Goal: Task Accomplishment & Management: Manage account settings

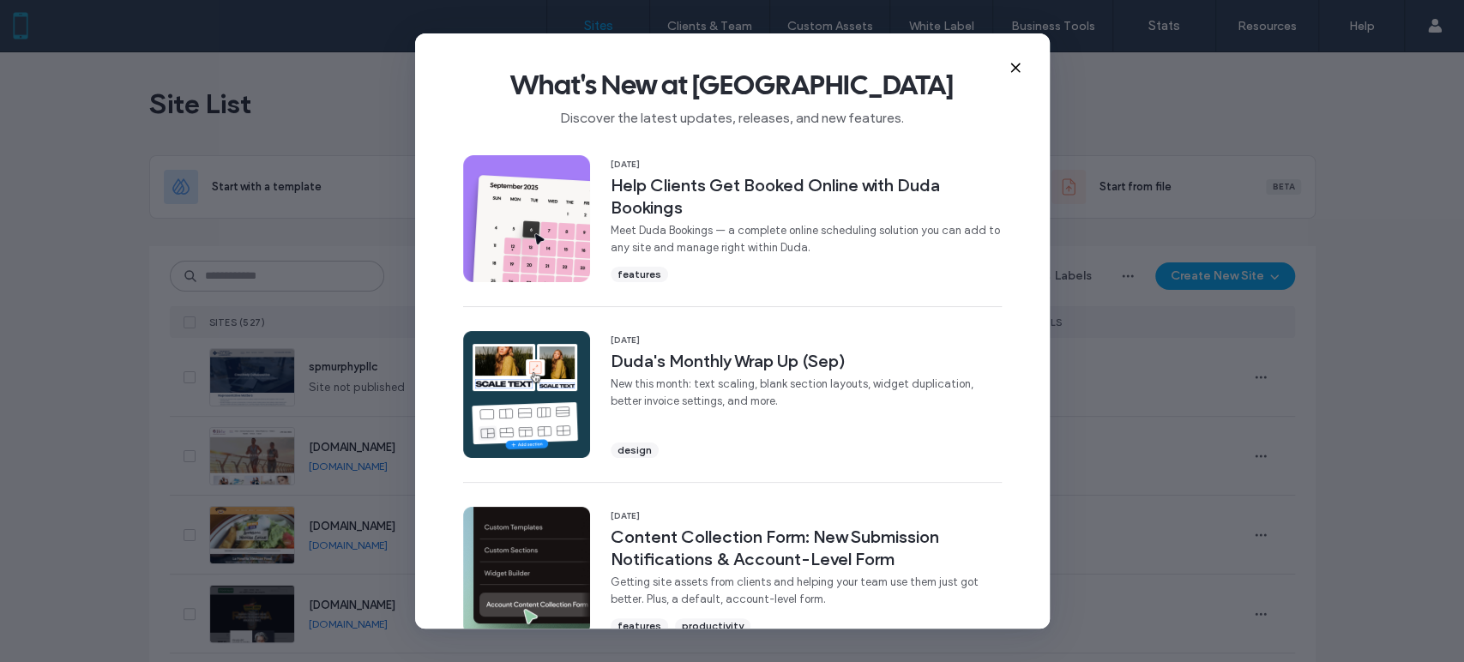
click at [1008, 69] on icon at bounding box center [1015, 68] width 14 height 14
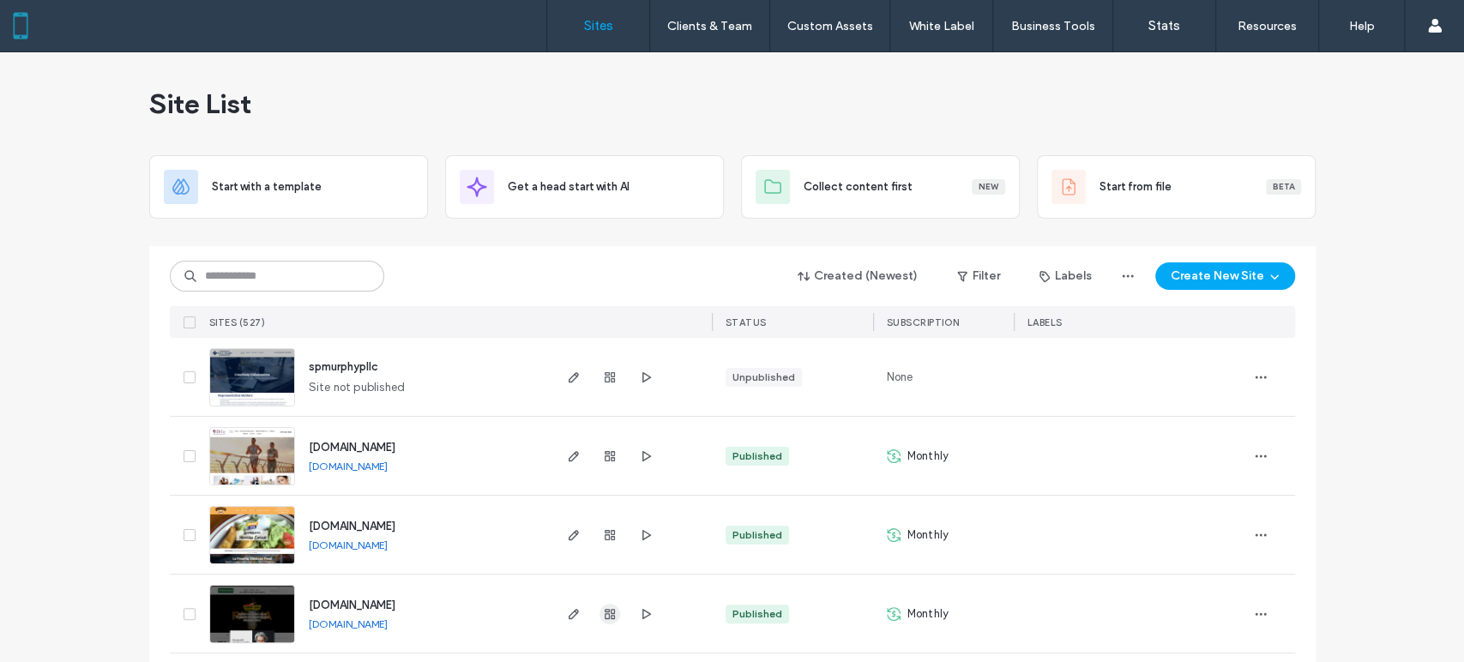
click at [605, 613] on use "button" at bounding box center [610, 614] width 10 height 10
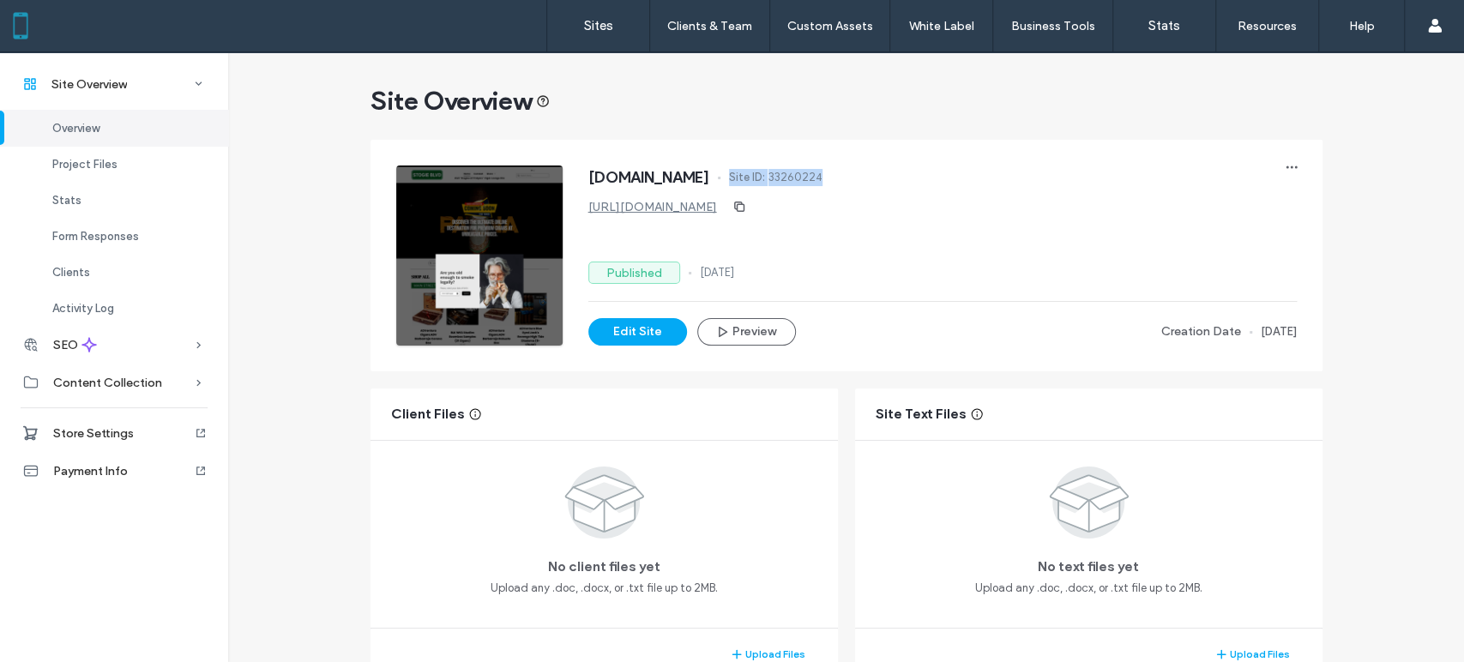
drag, startPoint x: 904, startPoint y: 178, endPoint x: 757, endPoint y: 184, distance: 146.7
click at [757, 184] on div "www.stogieblvd.com Site ID: 33260224" at bounding box center [942, 179] width 708 height 27
copy div "Site ID: 33260224"
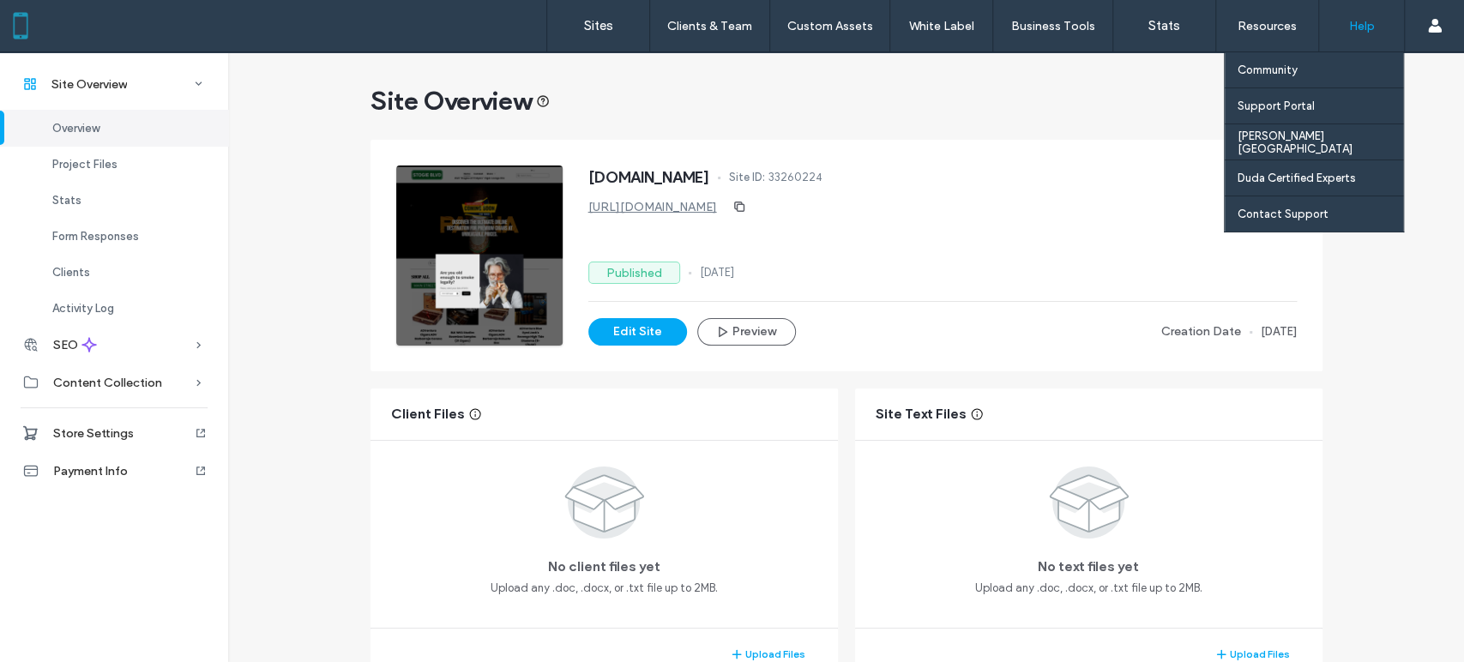
click at [1368, 26] on label "Help" at bounding box center [1362, 26] width 26 height 15
click at [1279, 209] on label "Contact Support" at bounding box center [1282, 214] width 91 height 13
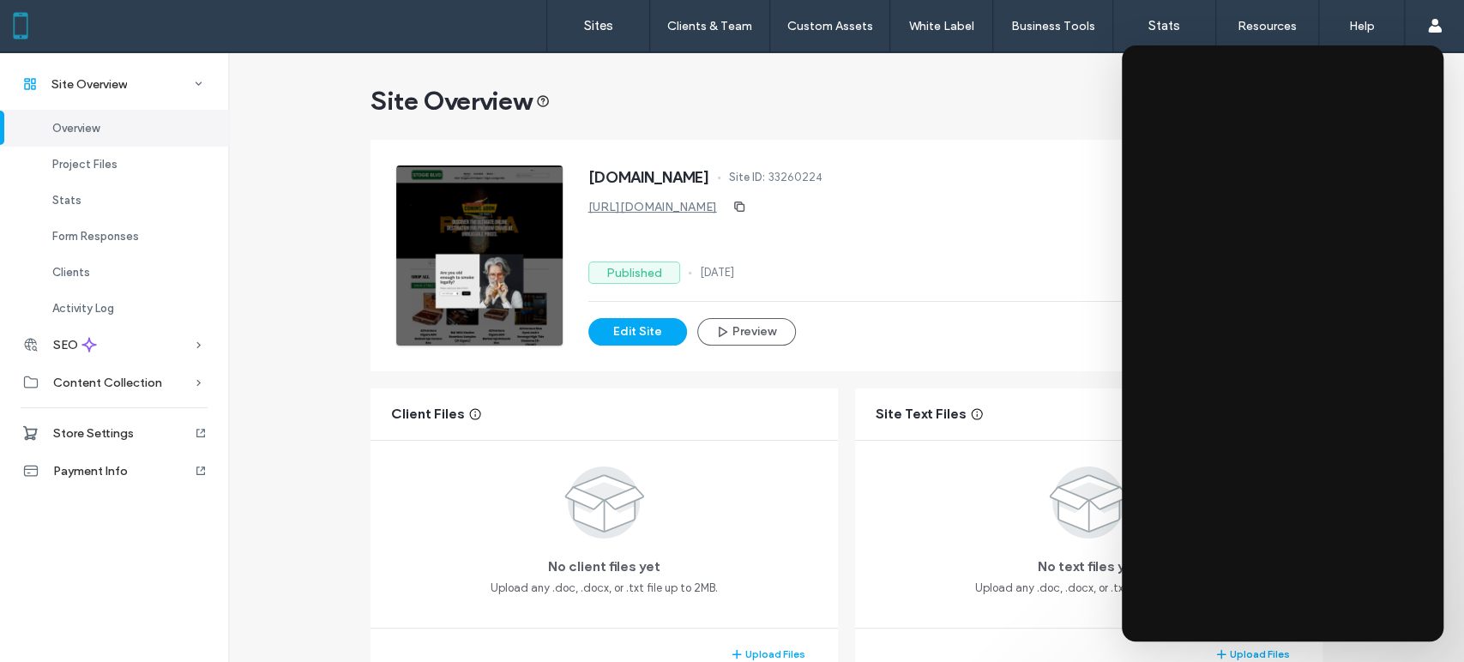
click at [1027, 238] on div "www.stogieblvd.com Site ID: 33260224 https://www.stogieblvd.com Published 14 Oc…" at bounding box center [942, 256] width 708 height 180
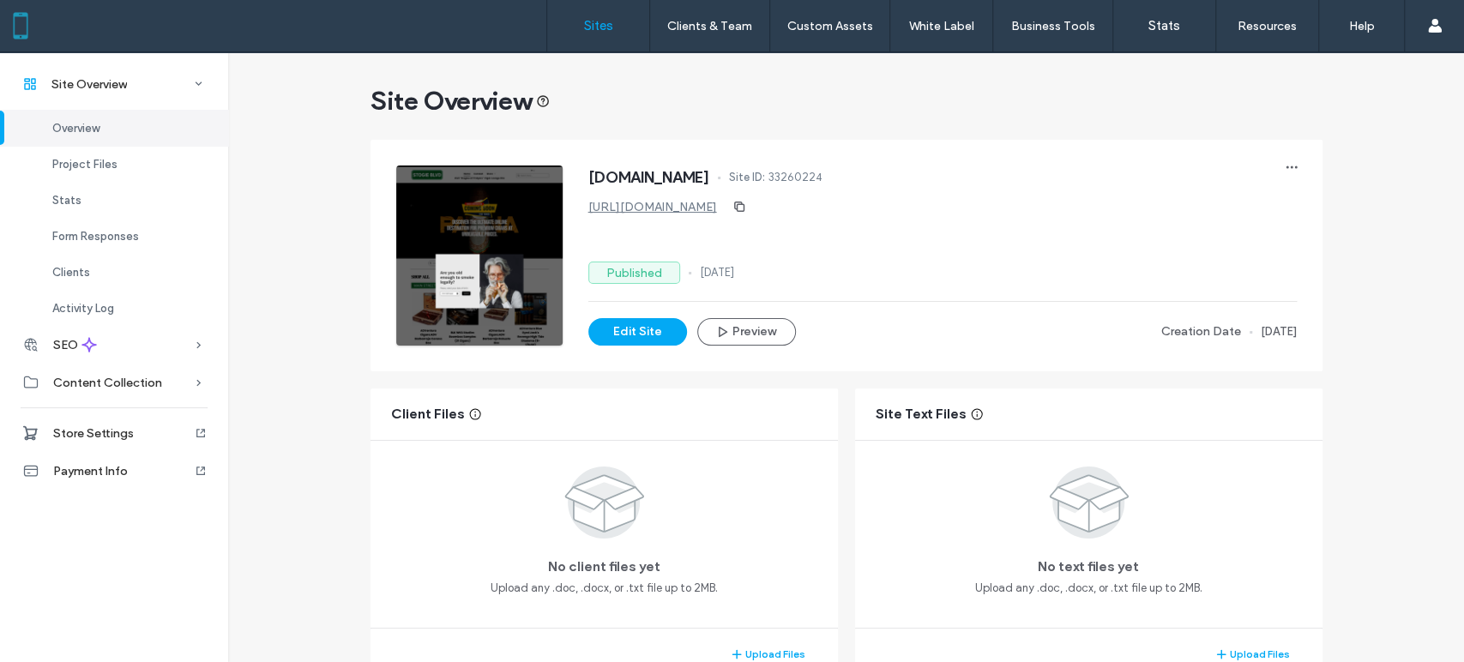
click at [602, 32] on label "Sites" at bounding box center [598, 25] width 29 height 15
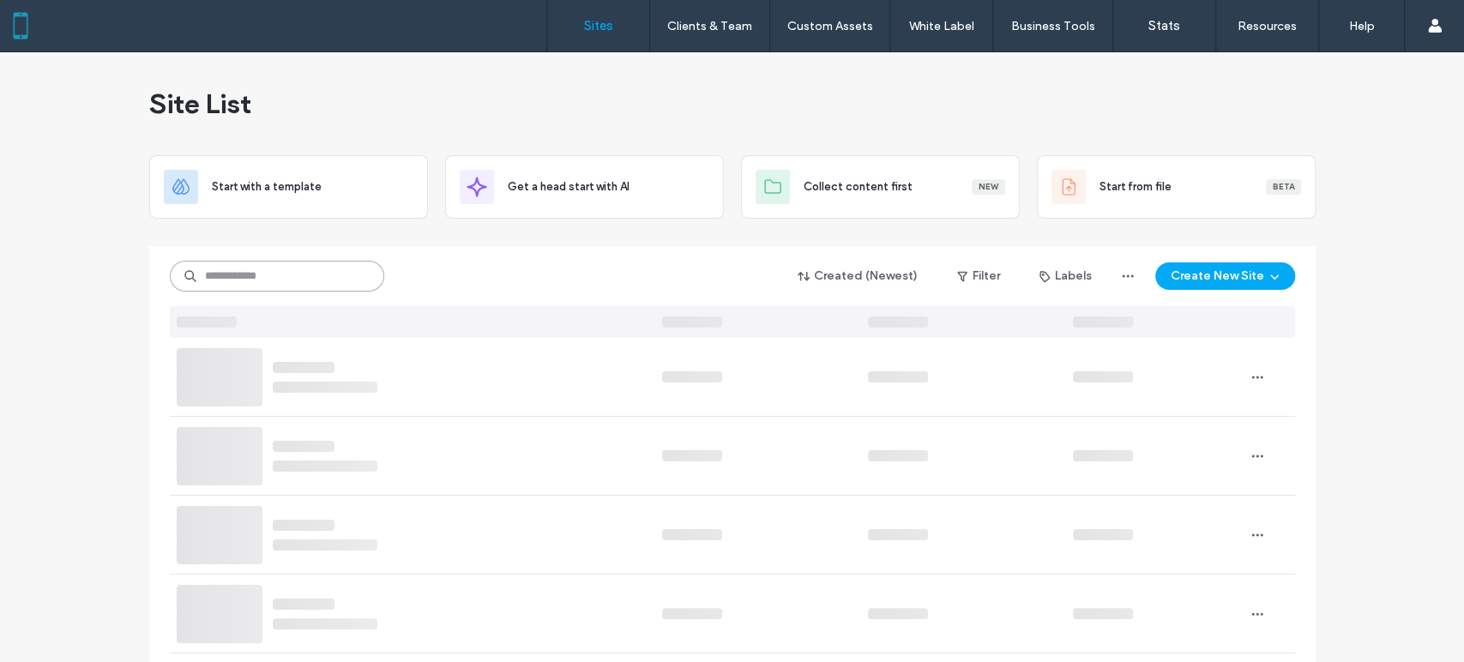
click at [286, 277] on input at bounding box center [277, 276] width 214 height 31
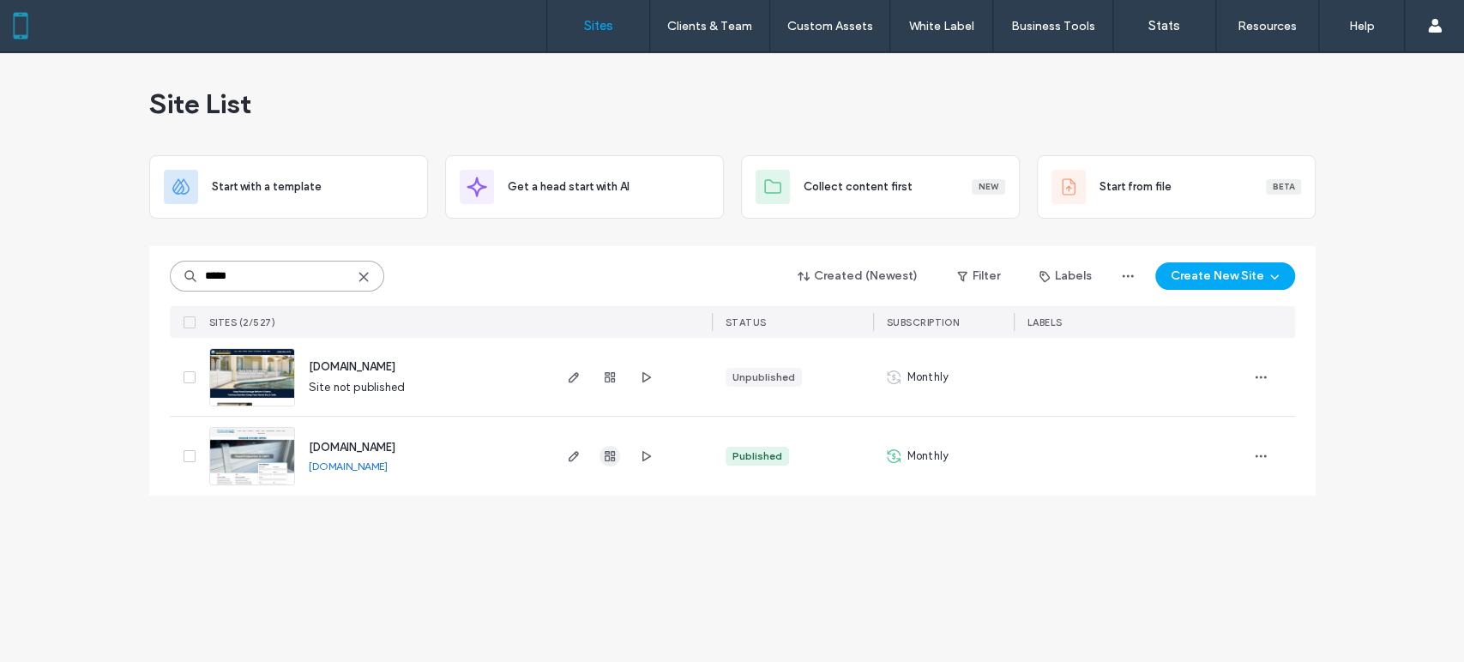
type input "*****"
click at [605, 456] on icon "button" at bounding box center [610, 456] width 14 height 14
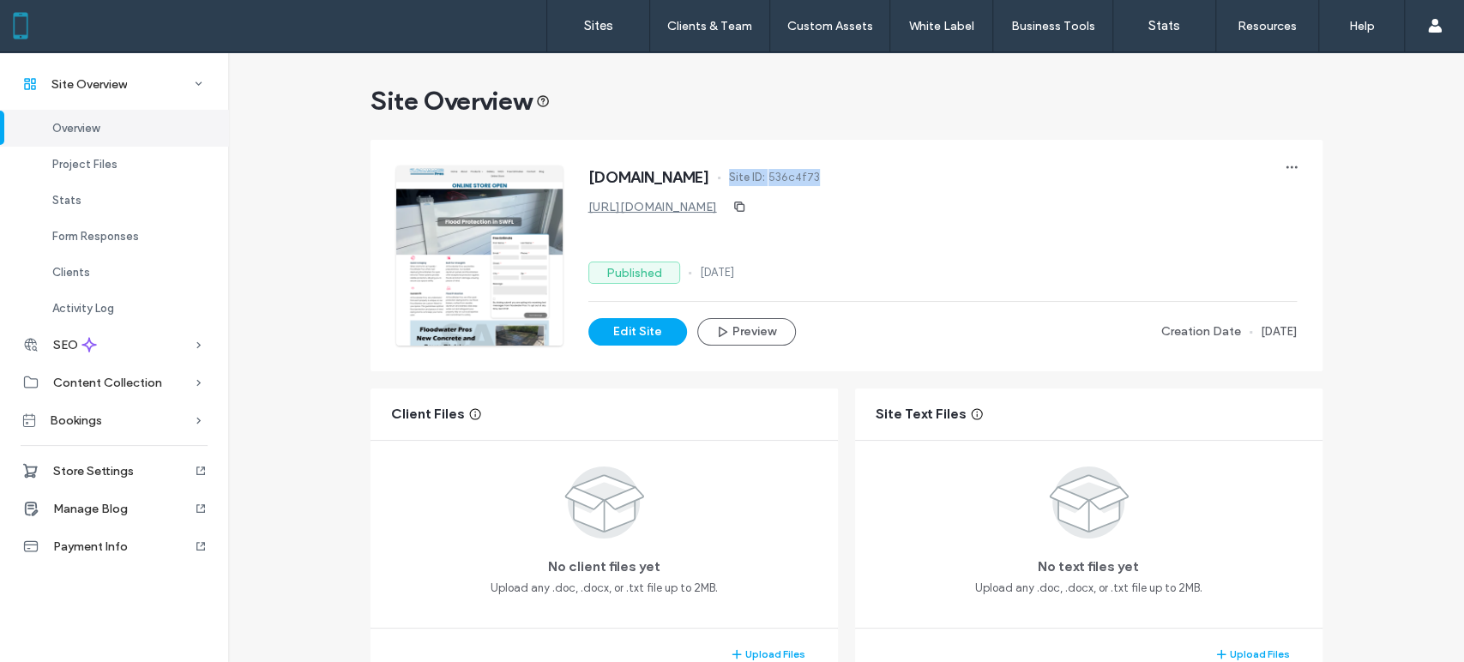
drag, startPoint x: 906, startPoint y: 183, endPoint x: 791, endPoint y: 185, distance: 114.9
click at [791, 185] on div "www.floodwaterpros.com Site ID: 536c4f73" at bounding box center [942, 179] width 708 height 27
copy div "Site ID: 536c4f73"
click at [120, 469] on span "Store Settings" at bounding box center [93, 471] width 81 height 15
click at [93, 478] on div "Store Settings" at bounding box center [114, 471] width 228 height 38
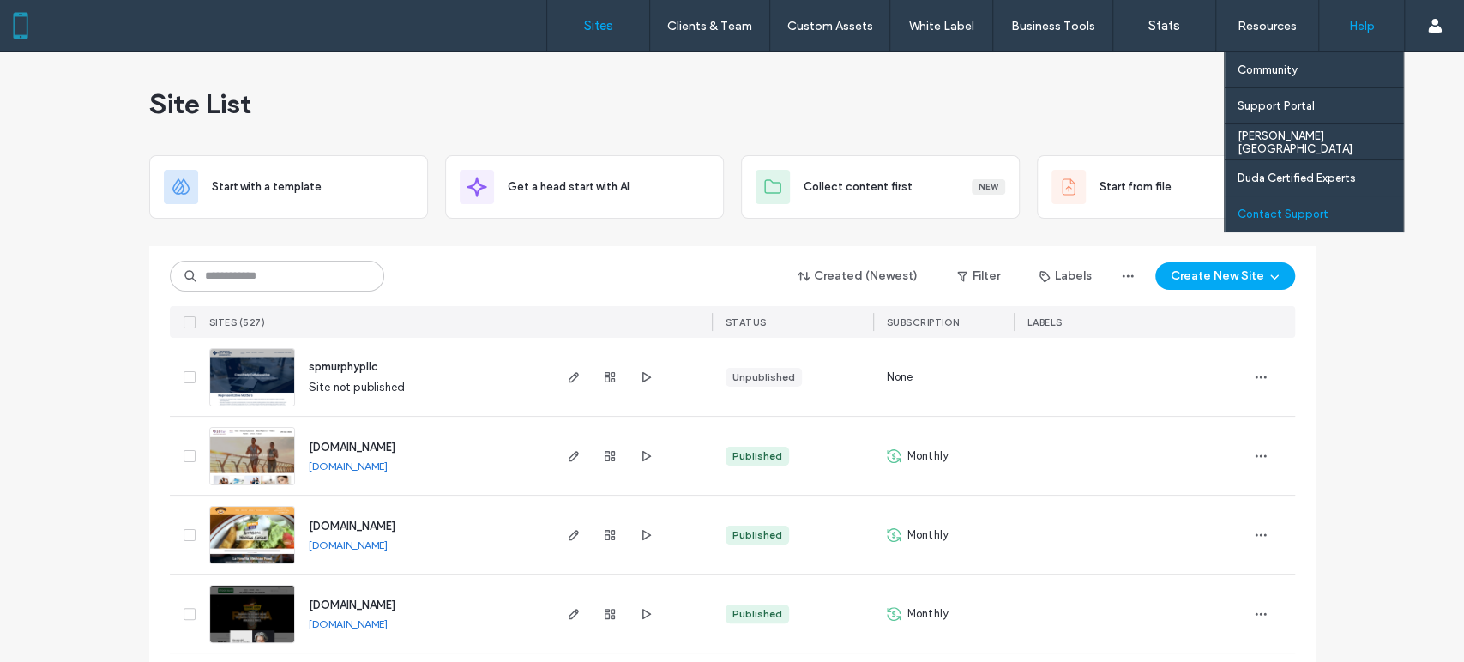
click at [1305, 209] on label "Contact Support" at bounding box center [1282, 214] width 91 height 13
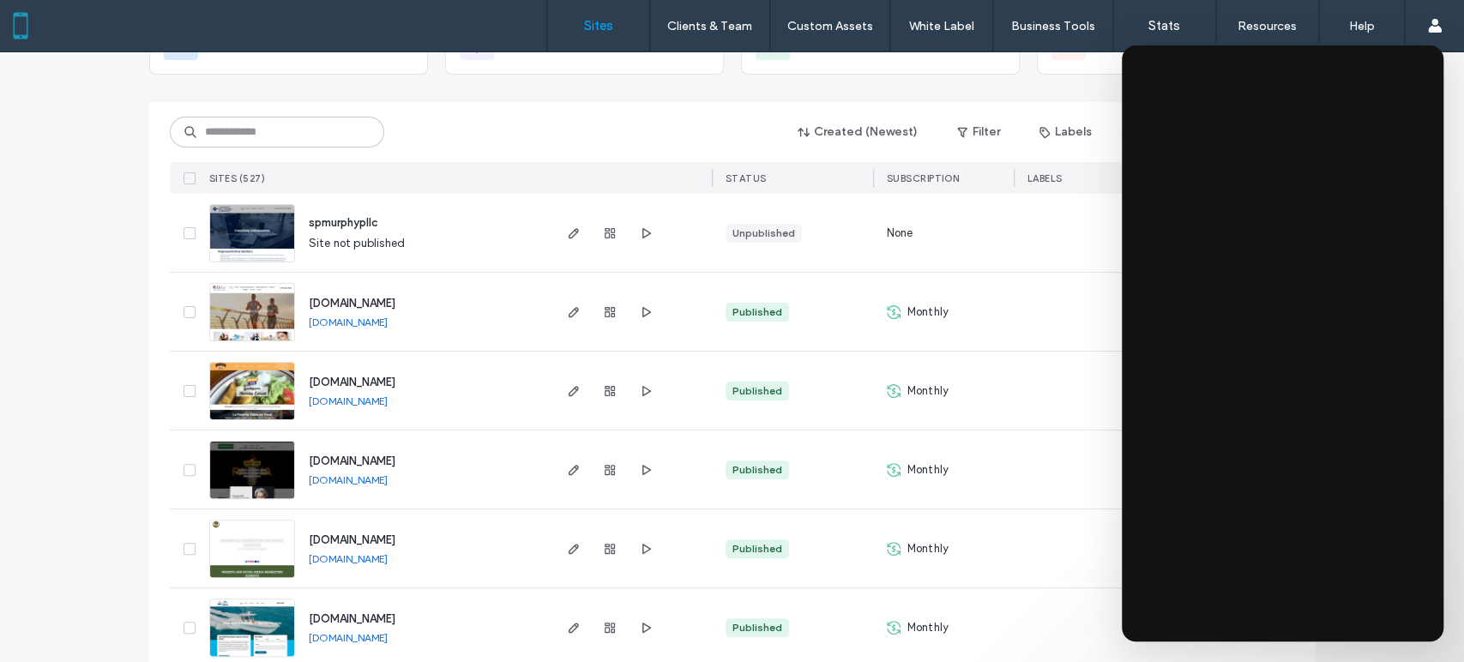
scroll to position [190, 0]
